Goal: Task Accomplishment & Management: Use online tool/utility

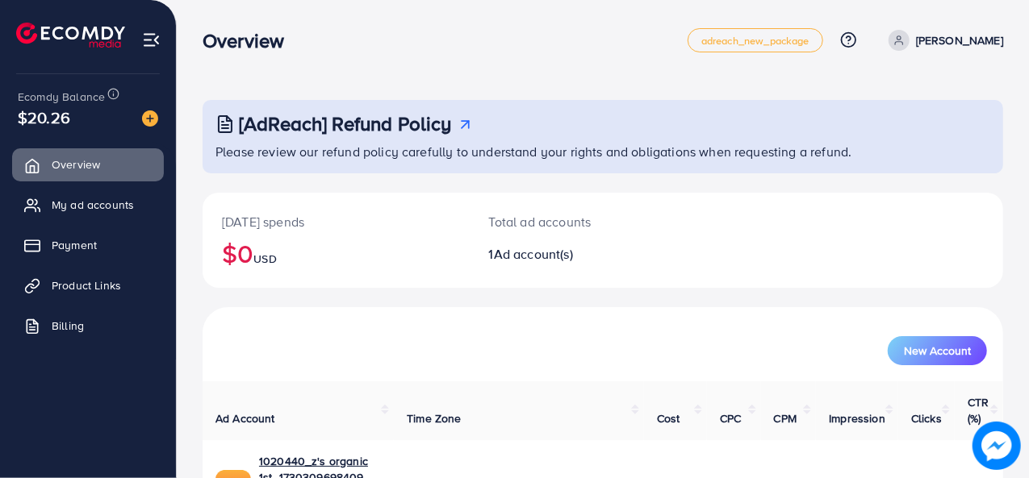
scroll to position [76, 0]
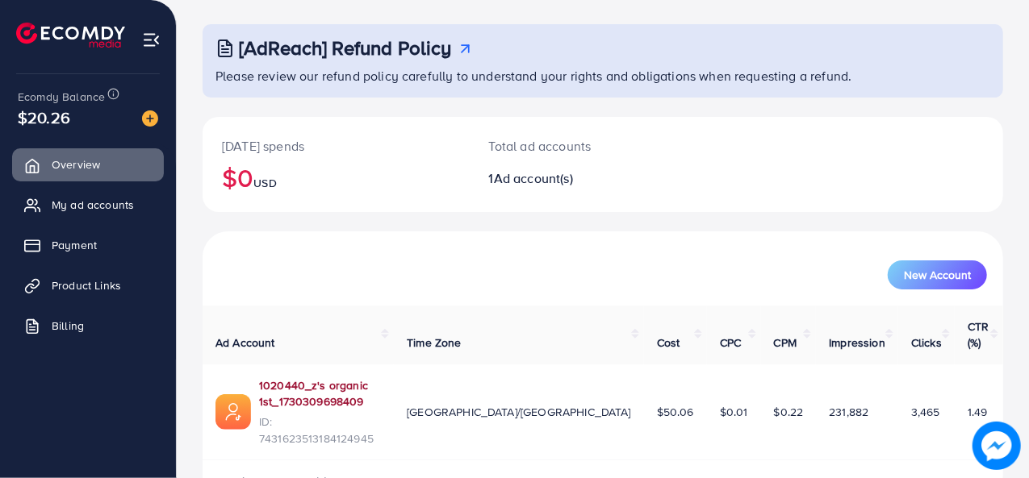
click at [353, 378] on link "1020440_z's organic 1st_1730309698409" at bounding box center [320, 394] width 122 height 33
click at [139, 209] on link "My ad accounts" at bounding box center [88, 205] width 152 height 32
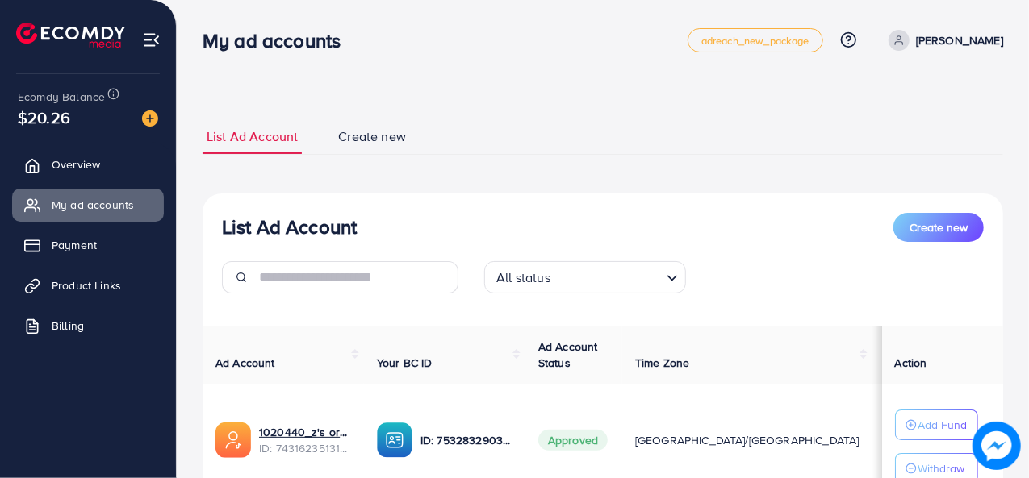
scroll to position [134, 0]
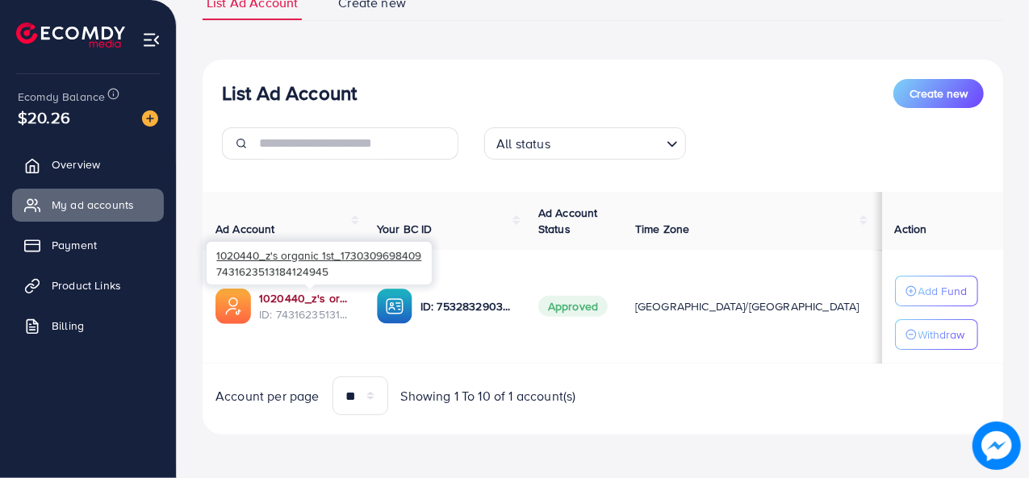
click at [314, 298] on link "1020440_z's organic 1st_1730309698409" at bounding box center [305, 298] width 92 height 16
click at [308, 293] on link "1020440_z's organic 1st_1730309698409" at bounding box center [305, 298] width 92 height 16
click at [277, 303] on link "1020440_z's organic 1st_1730309698409" at bounding box center [305, 298] width 92 height 16
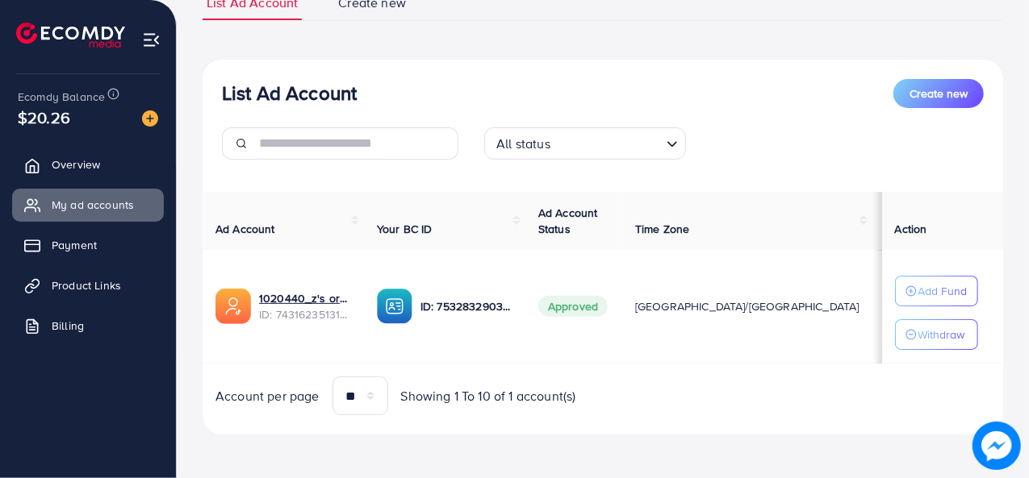
click at [87, 33] on img at bounding box center [70, 35] width 109 height 25
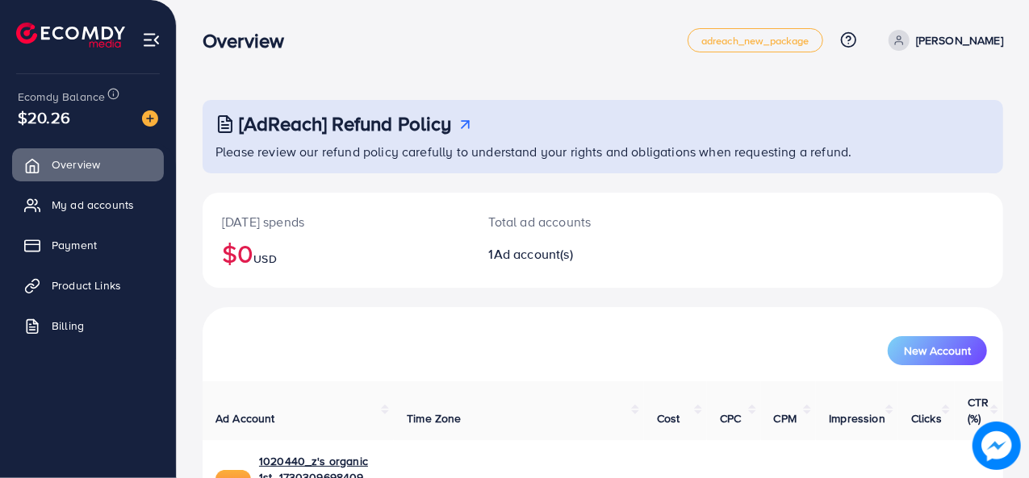
click at [944, 39] on p "[PERSON_NAME]" at bounding box center [959, 40] width 87 height 19
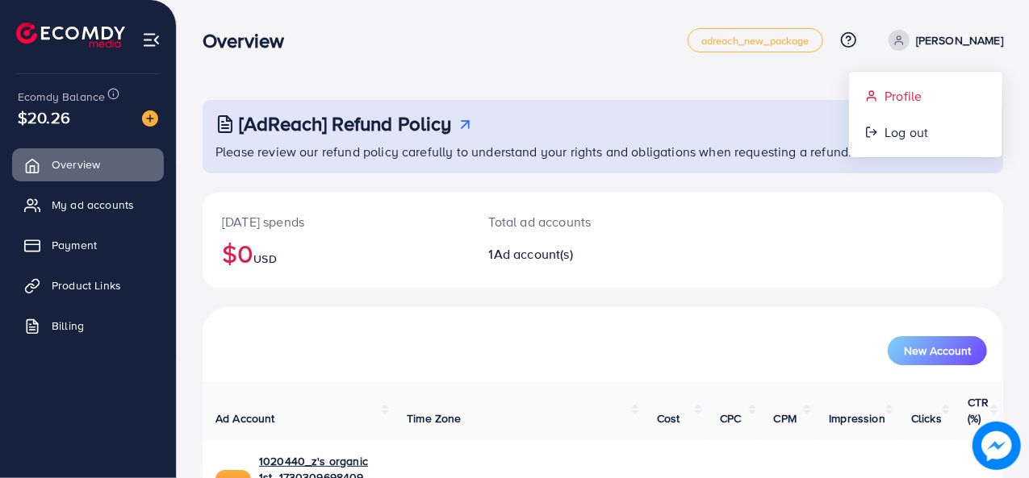
click at [921, 91] on span "Profile" at bounding box center [902, 95] width 37 height 19
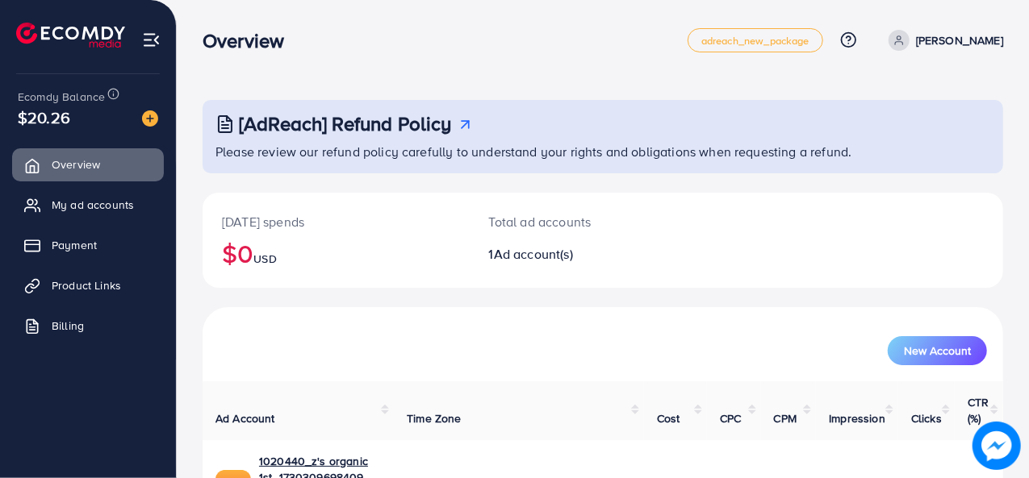
select select "**********"
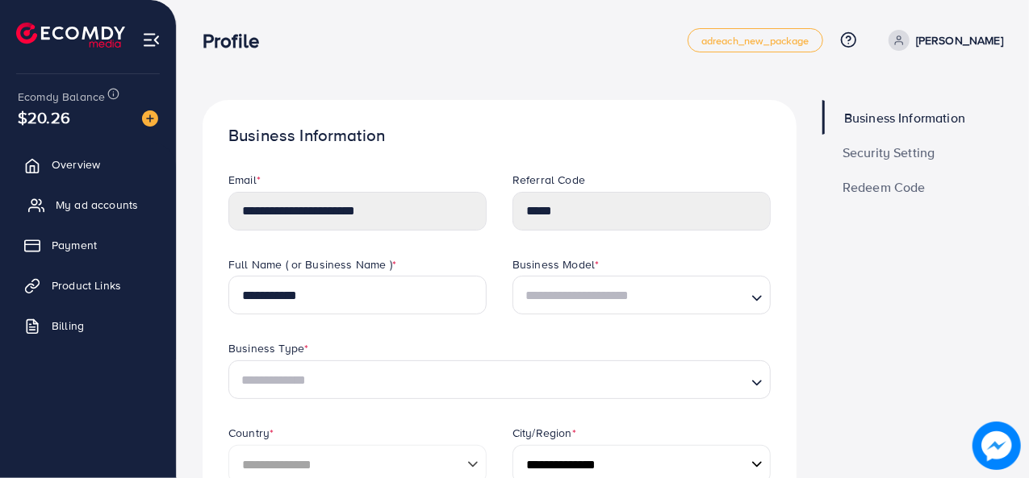
click at [100, 201] on span "My ad accounts" at bounding box center [97, 205] width 82 height 16
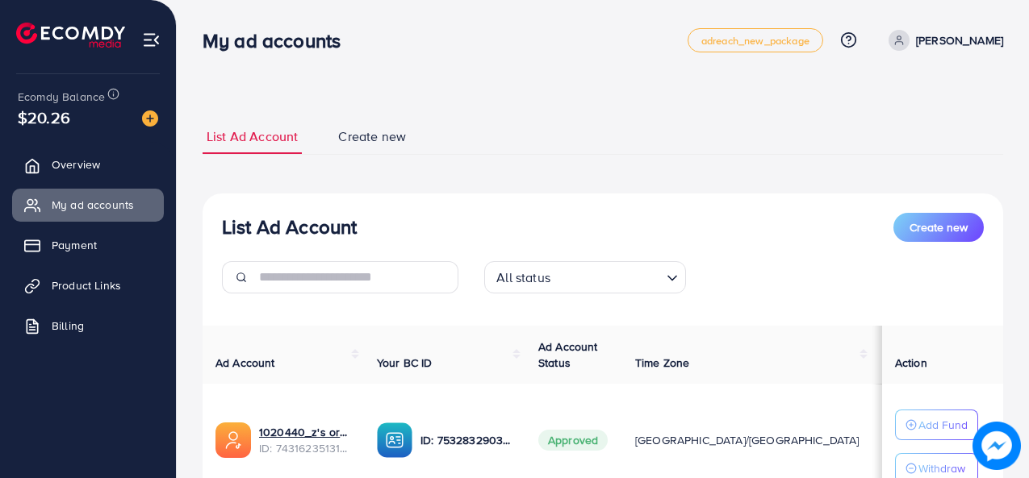
scroll to position [134, 0]
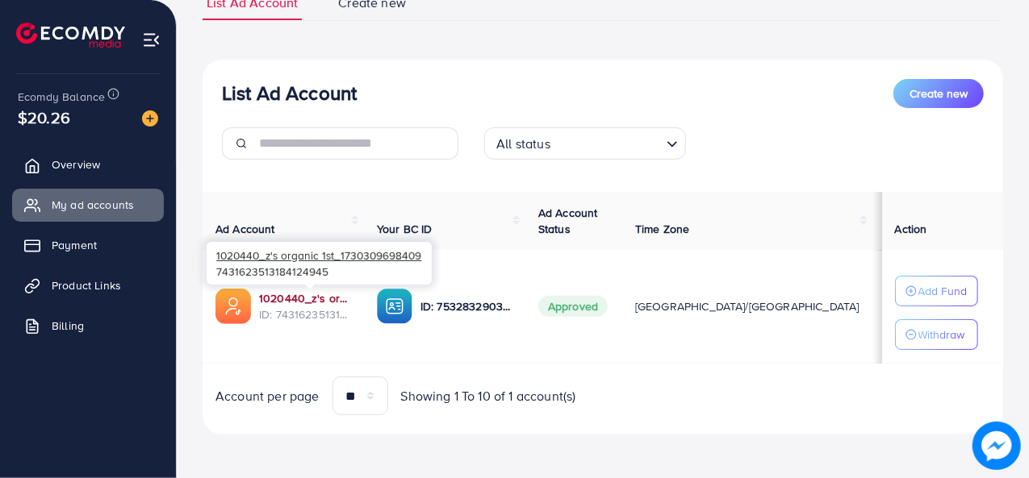
click at [316, 294] on link "1020440_z's organic 1st_1730309698409" at bounding box center [305, 298] width 92 height 16
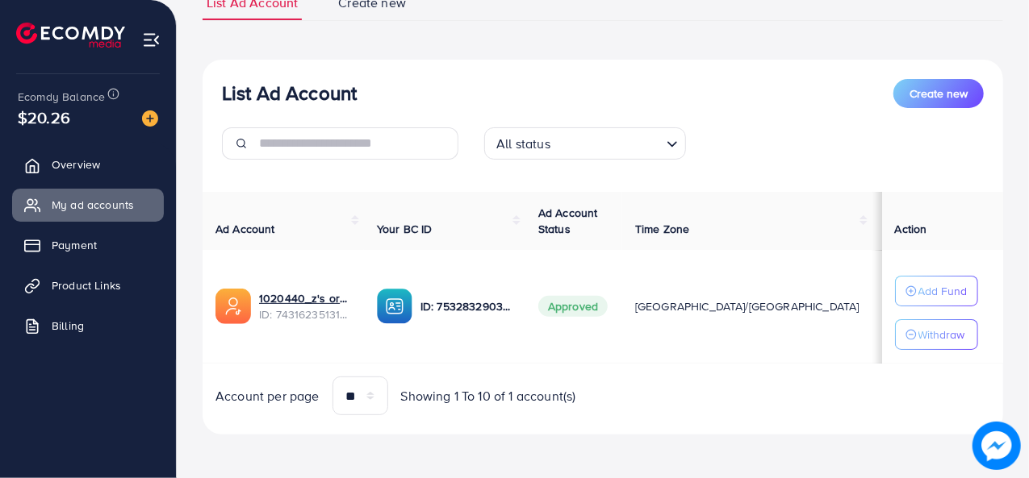
click at [671, 324] on td "[GEOGRAPHIC_DATA]/[GEOGRAPHIC_DATA]" at bounding box center [747, 307] width 250 height 114
click at [934, 93] on span "Create new" at bounding box center [938, 94] width 58 height 16
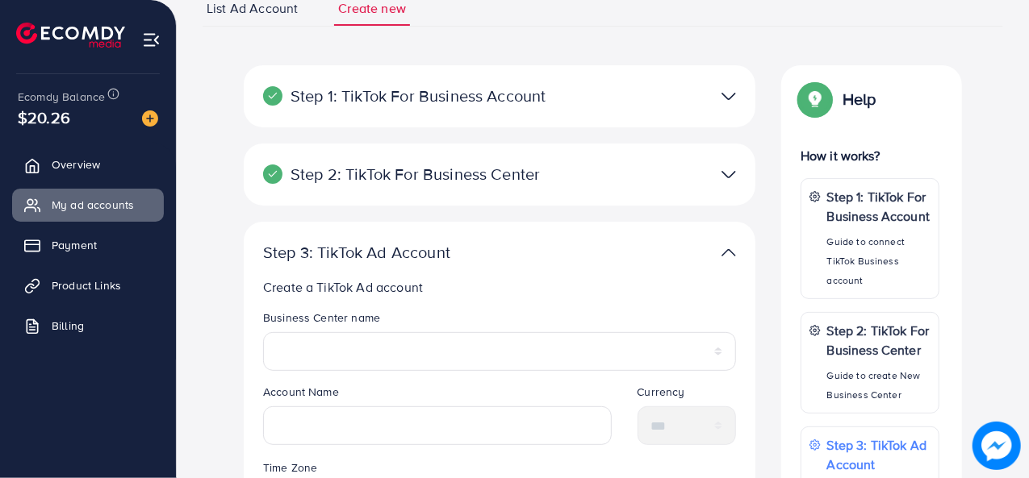
scroll to position [122, 0]
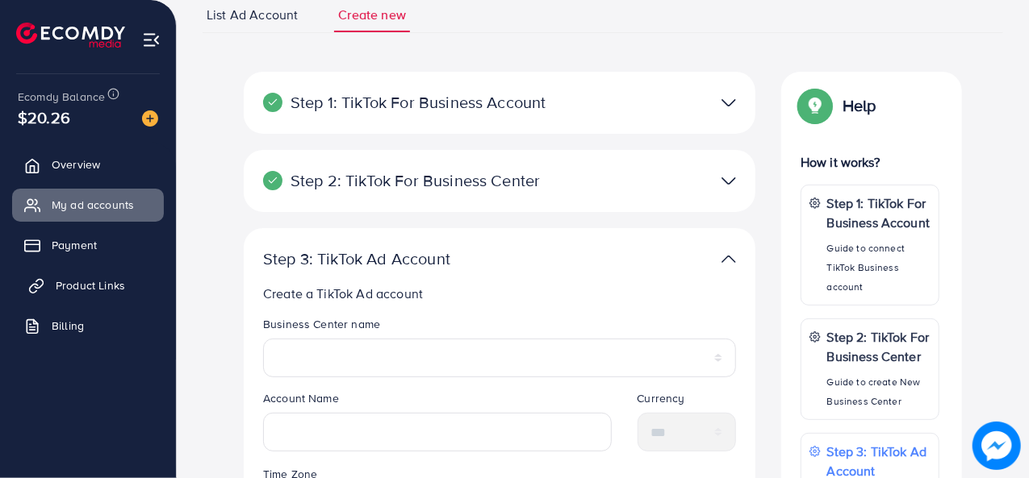
click at [98, 275] on link "Product Links" at bounding box center [88, 285] width 152 height 32
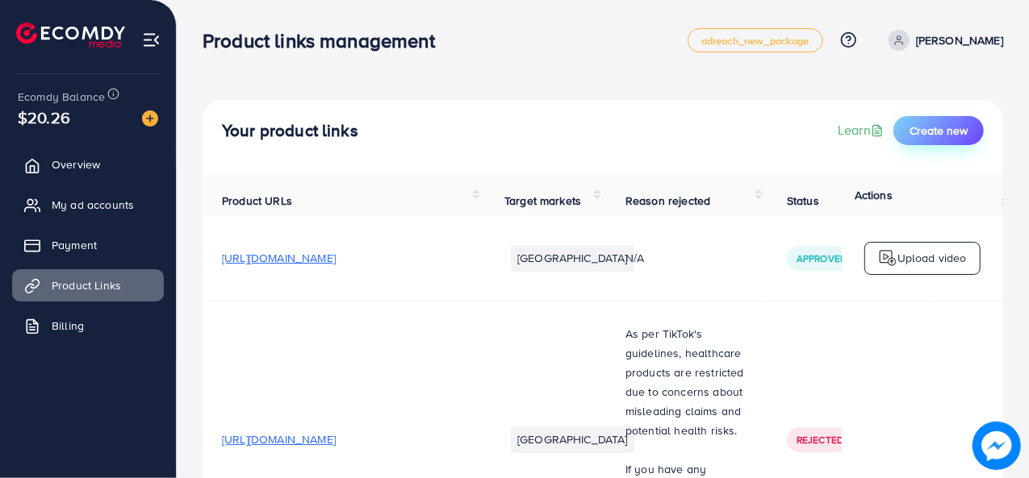
click at [949, 123] on span "Create new" at bounding box center [938, 131] width 58 height 16
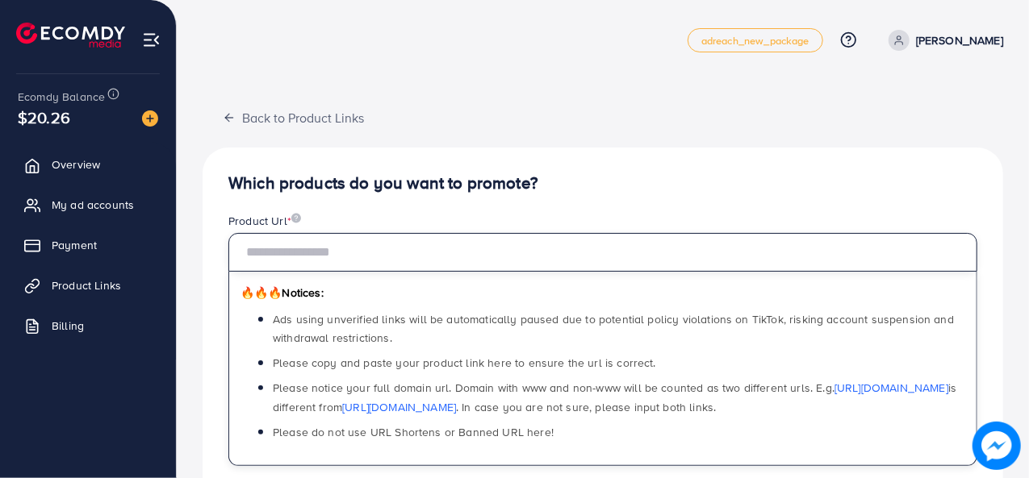
click at [269, 254] on input "text" at bounding box center [602, 252] width 749 height 39
paste input "**********"
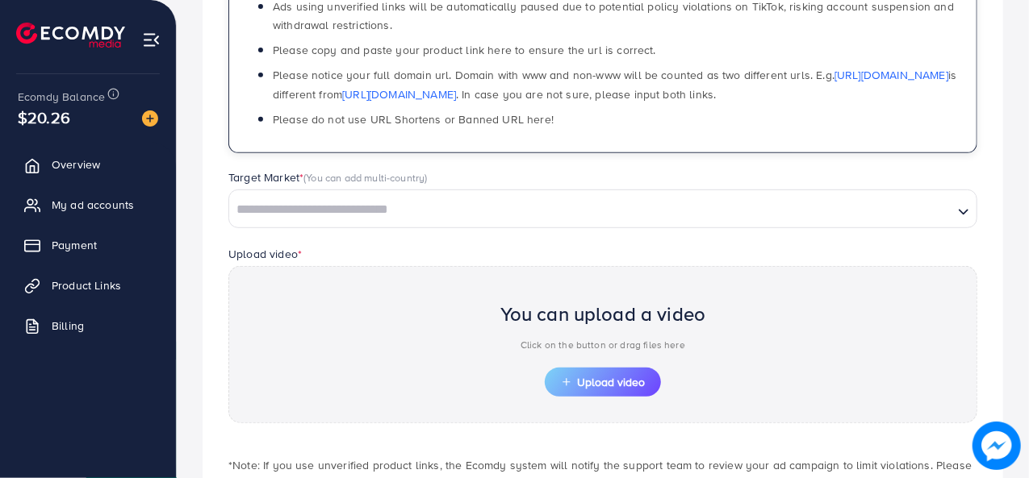
scroll to position [315, 0]
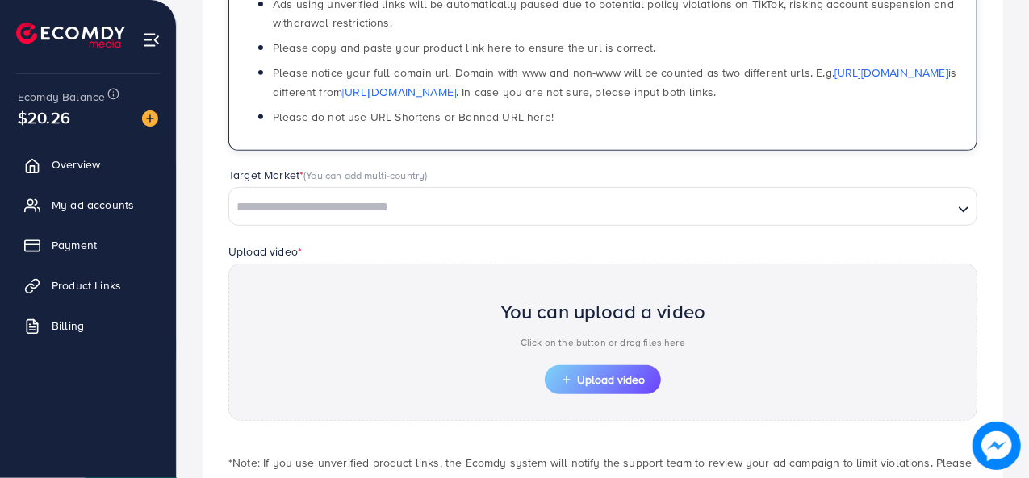
type input "**********"
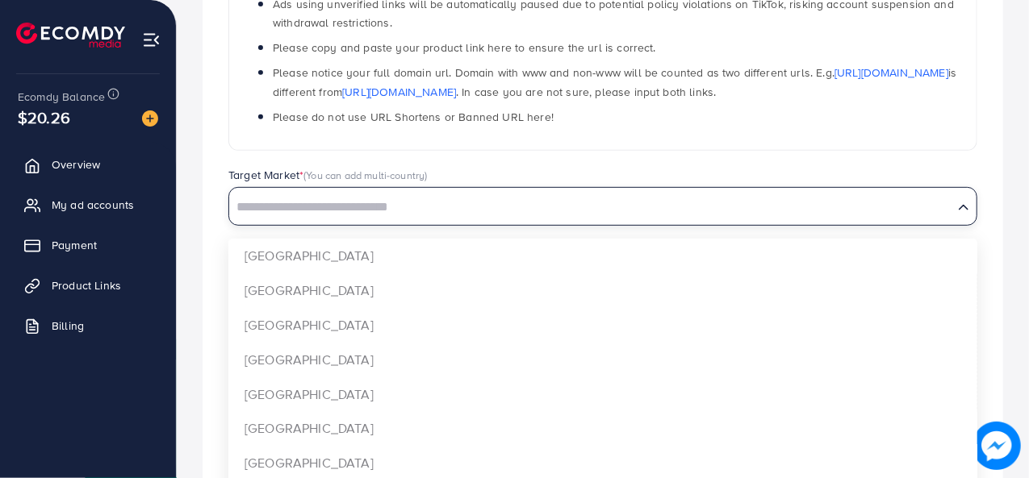
click at [370, 211] on input "Search for option" at bounding box center [591, 207] width 721 height 25
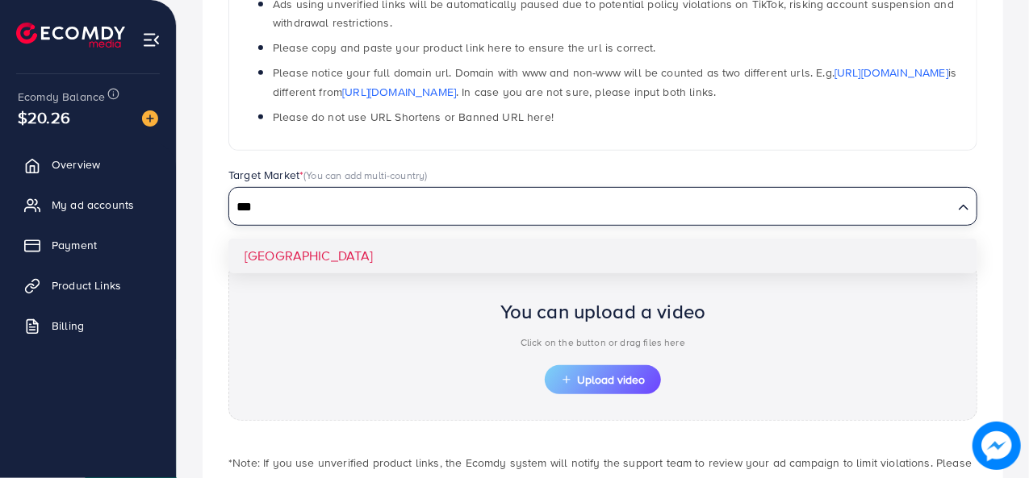
type input "***"
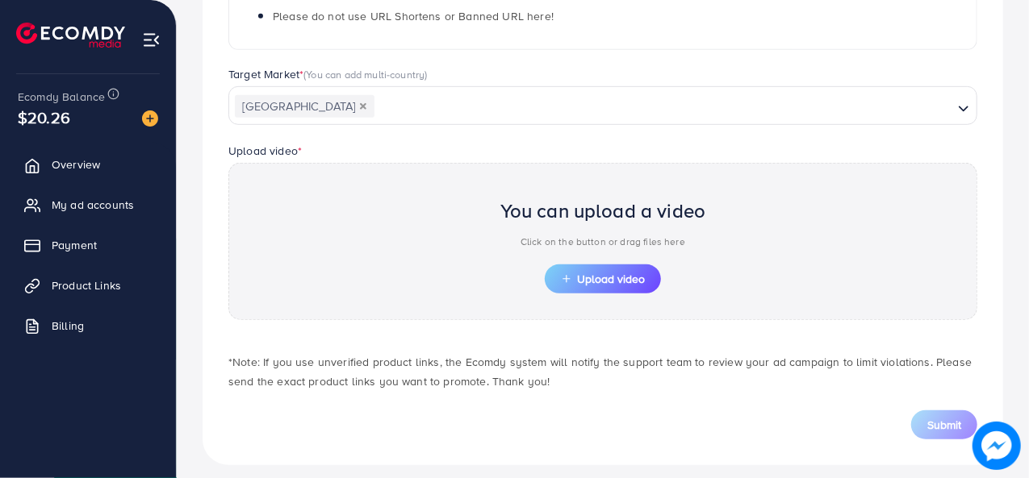
scroll to position [426, 0]
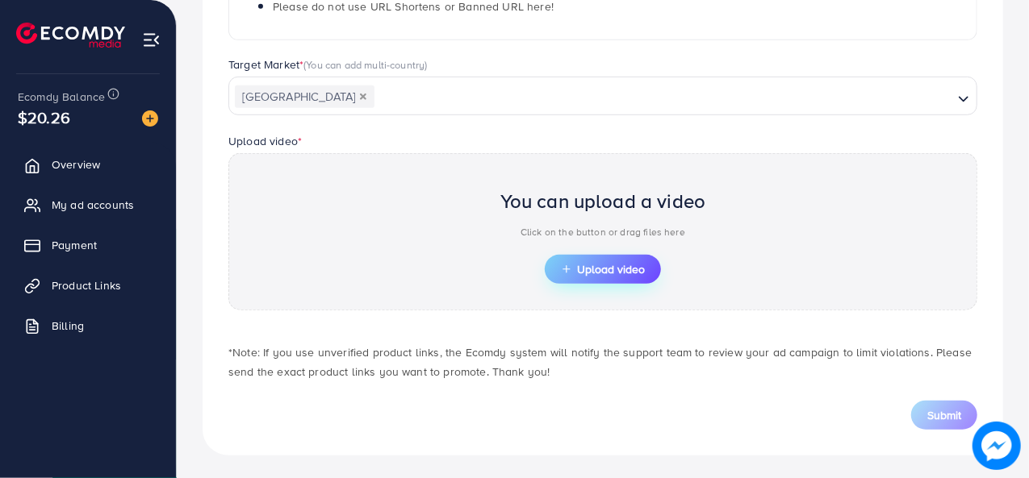
click at [571, 265] on span "Upload video" at bounding box center [603, 269] width 84 height 11
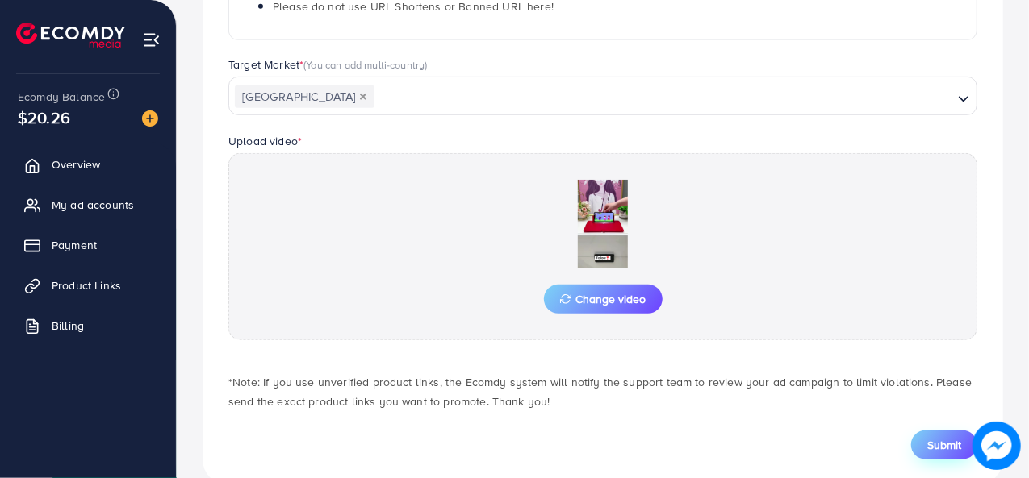
click at [944, 432] on button "Submit" at bounding box center [944, 445] width 66 height 29
